Goal: Find specific fact: Find specific fact

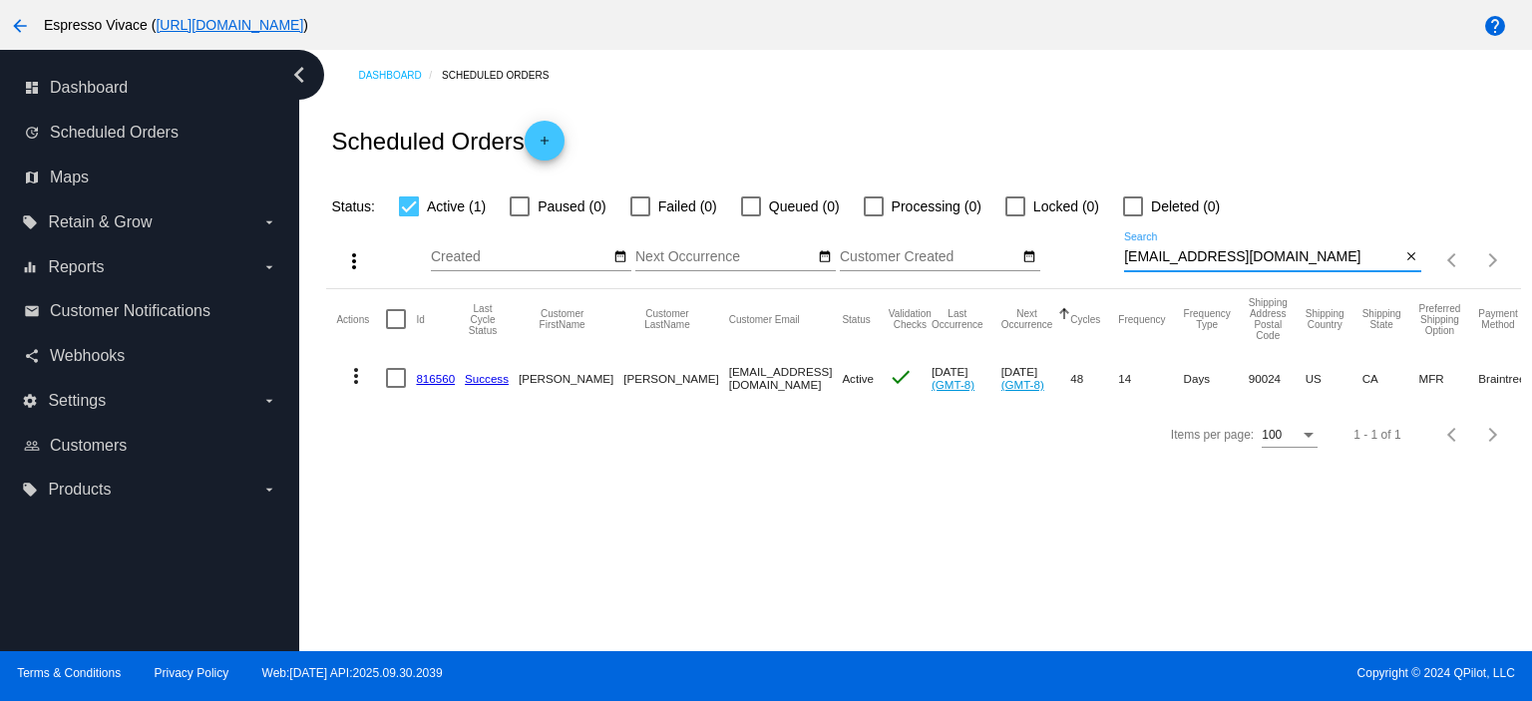
drag, startPoint x: 1310, startPoint y: 250, endPoint x: 983, endPoint y: 230, distance: 327.8
click at [985, 230] on div "more_vert Oct Jan Feb Mar [DATE]" at bounding box center [923, 253] width 1194 height 71
paste input "[EMAIL_ADDRESS][DOMAIN_NAME]"
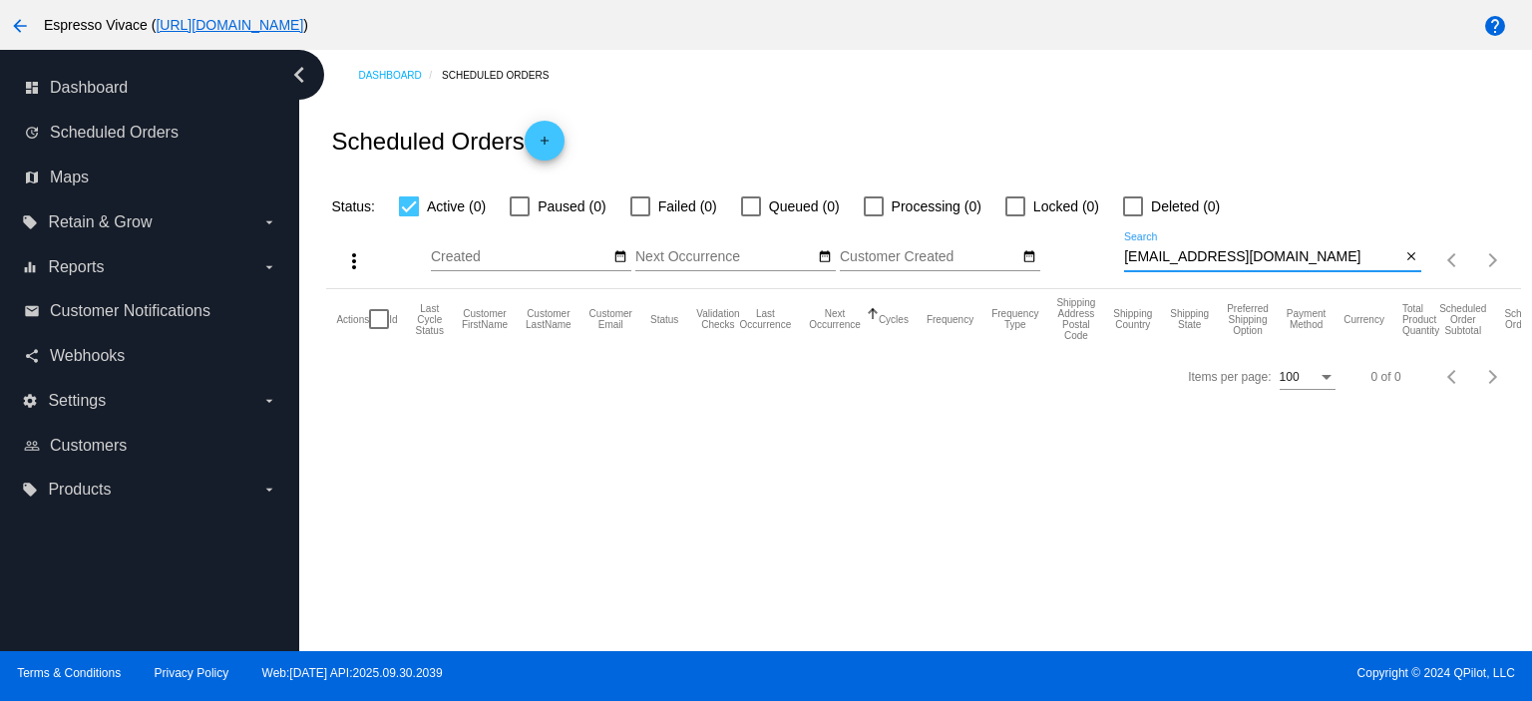
drag, startPoint x: 1093, startPoint y: 257, endPoint x: 918, endPoint y: 247, distance: 175.8
click at [918, 247] on div "more_vert Oct Jan Feb Mar [DATE]" at bounding box center [923, 253] width 1194 height 71
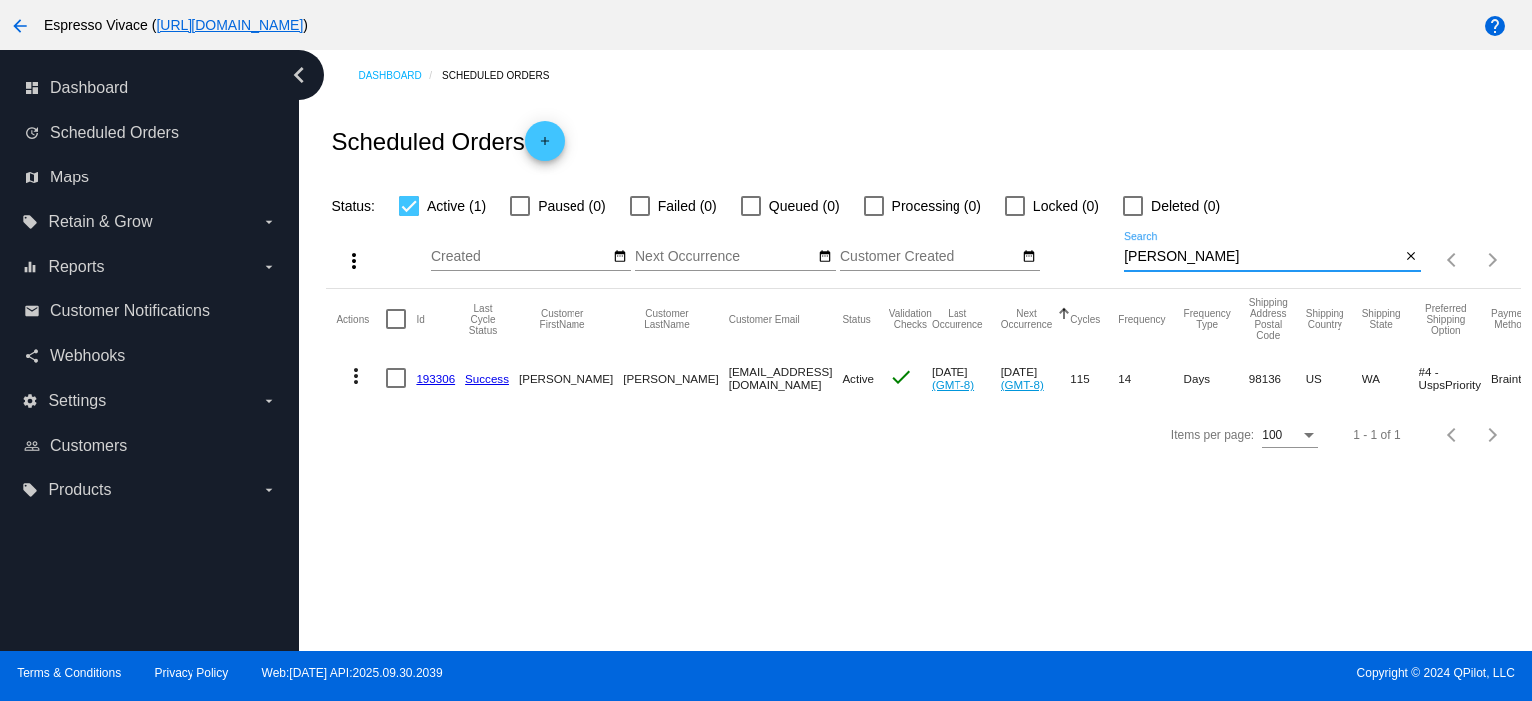
type input "[PERSON_NAME]"
click at [431, 379] on link "193306" at bounding box center [435, 378] width 39 height 13
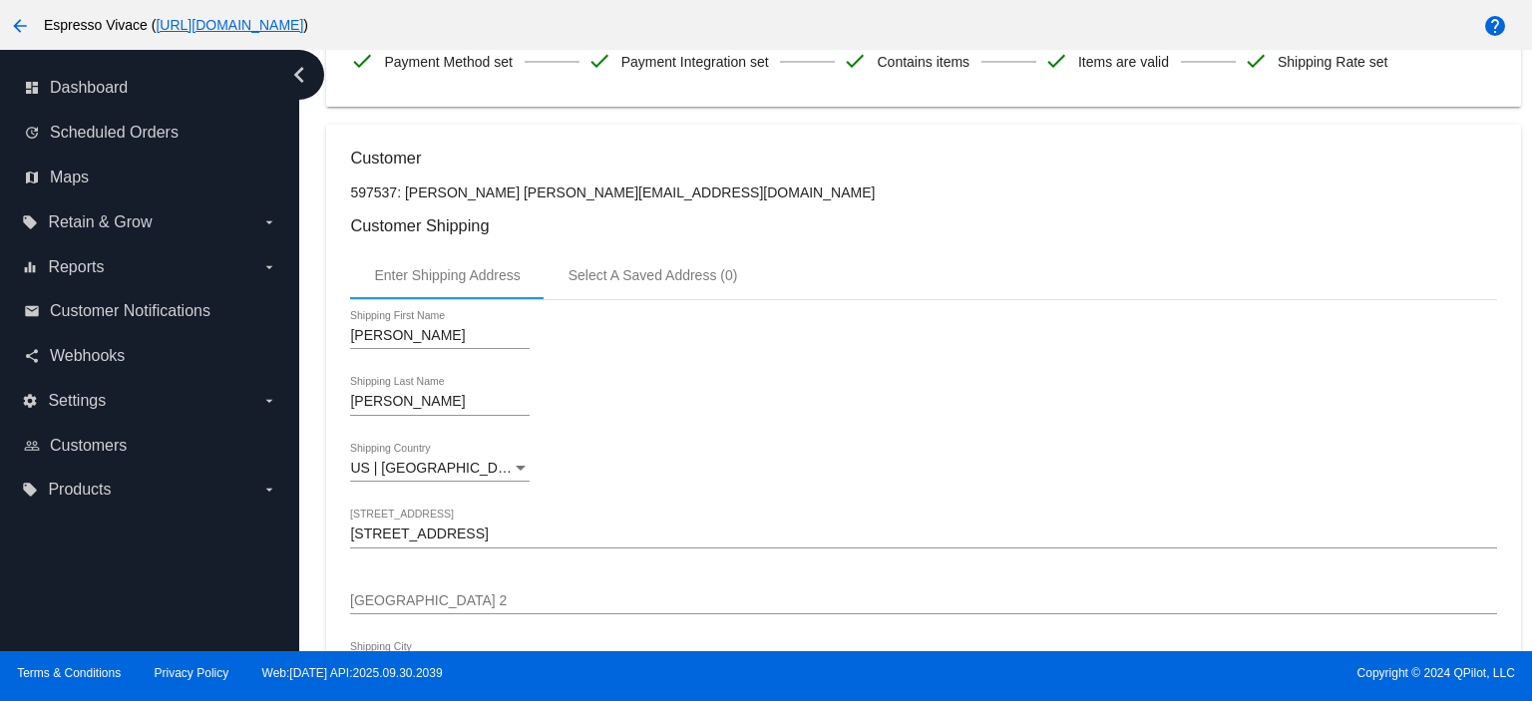
scroll to position [200, 0]
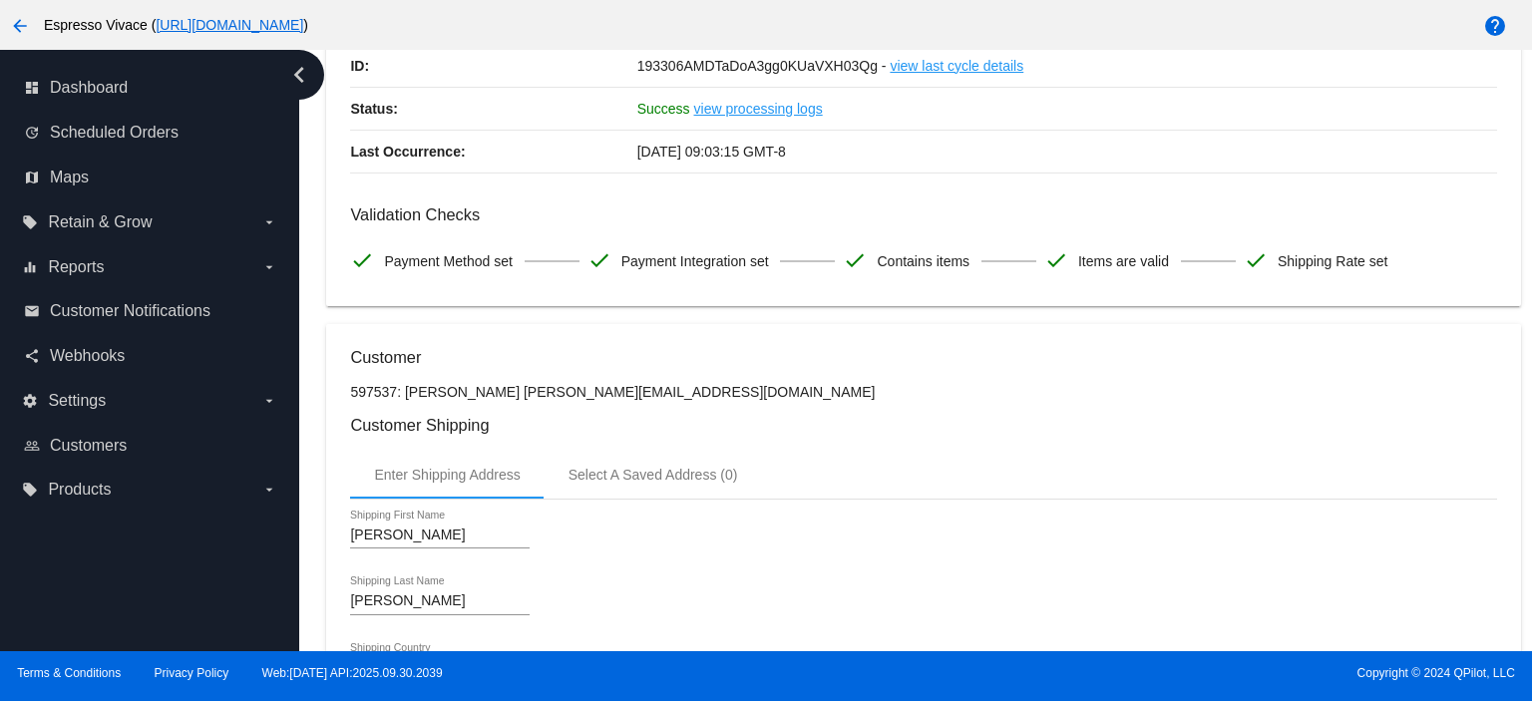
drag, startPoint x: 684, startPoint y: 386, endPoint x: 518, endPoint y: 397, distance: 166.9
click at [518, 397] on p "597537: [PERSON_NAME] [PERSON_NAME][EMAIL_ADDRESS][DOMAIN_NAME]" at bounding box center [923, 392] width 1146 height 16
copy p "[EMAIL_ADDRESS][DOMAIN_NAME]"
